Goal: Task Accomplishment & Management: Manage account settings

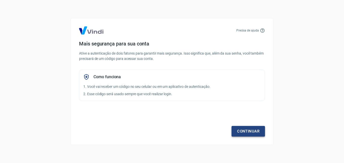
click at [245, 129] on link "Continuar" at bounding box center [247, 131] width 33 height 11
